Goal: Transaction & Acquisition: Purchase product/service

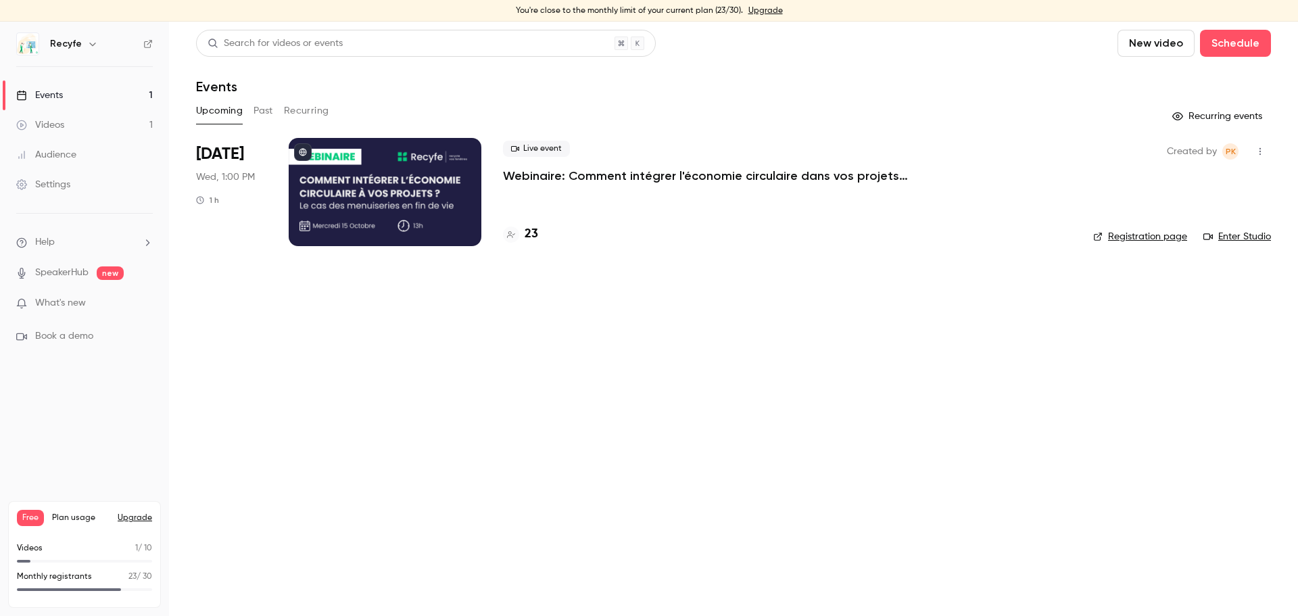
click at [749, 7] on link "Upgrade" at bounding box center [766, 10] width 34 height 11
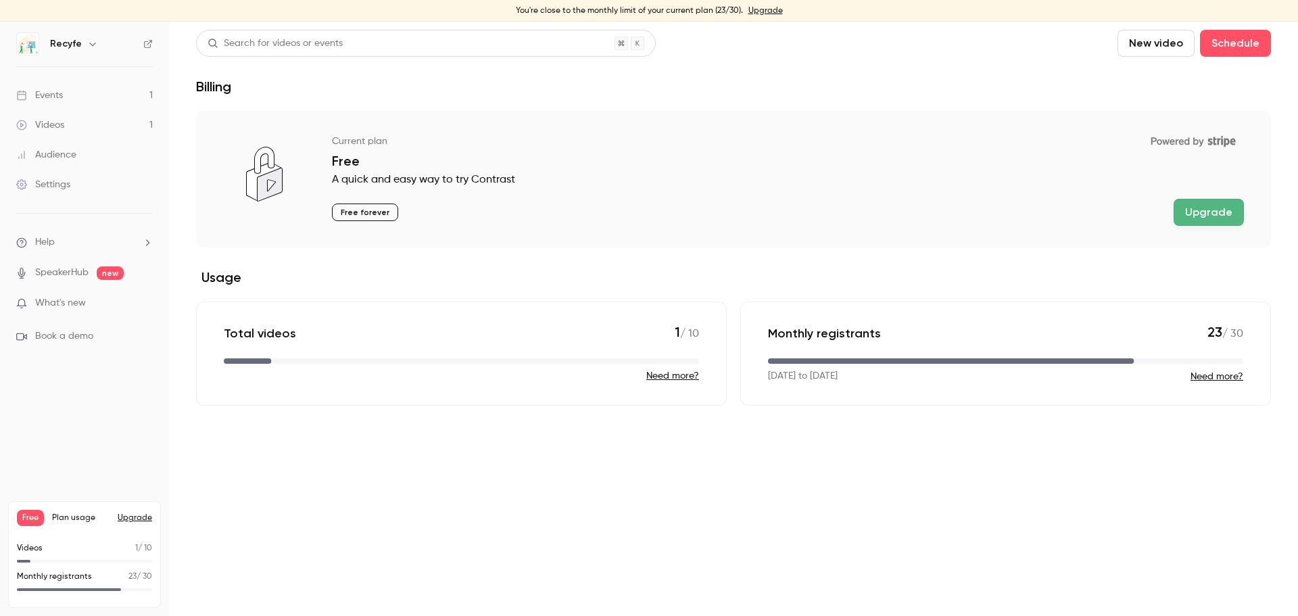
click at [865, 200] on button "Upgrade" at bounding box center [1209, 212] width 70 height 27
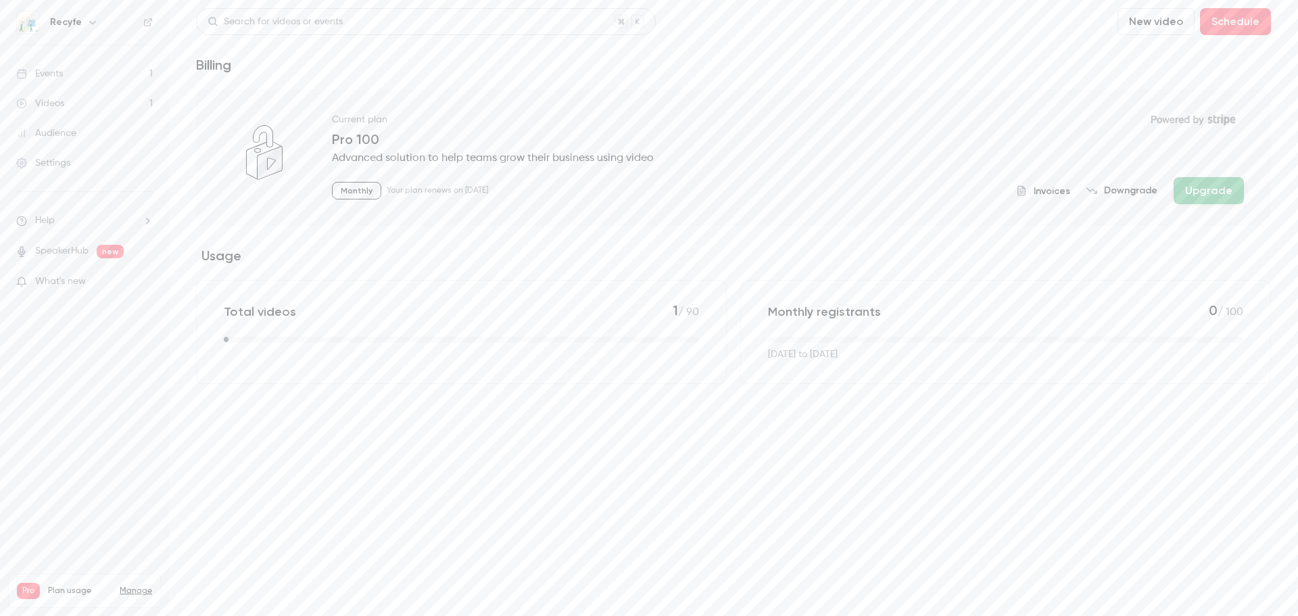
click at [1053, 189] on span "Invoices" at bounding box center [1052, 191] width 37 height 14
